Goal: Task Accomplishment & Management: Use online tool/utility

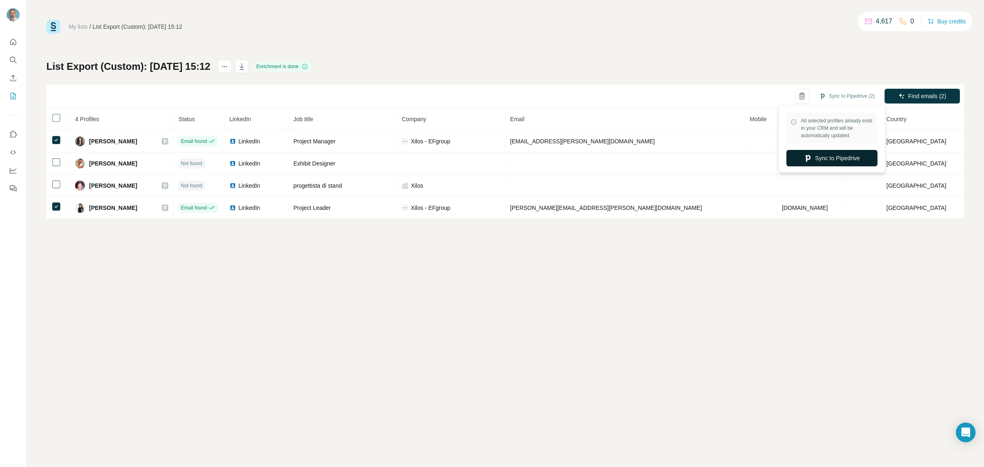
click at [842, 161] on button "Sync to Pipedrive" at bounding box center [831, 158] width 91 height 16
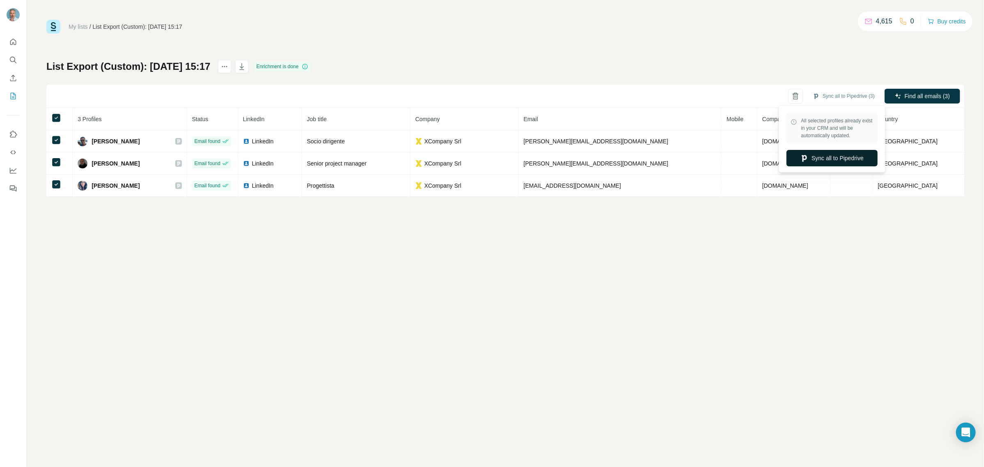
click at [833, 158] on button "Sync all to Pipedrive" at bounding box center [831, 158] width 91 height 16
